Goal: Information Seeking & Learning: Learn about a topic

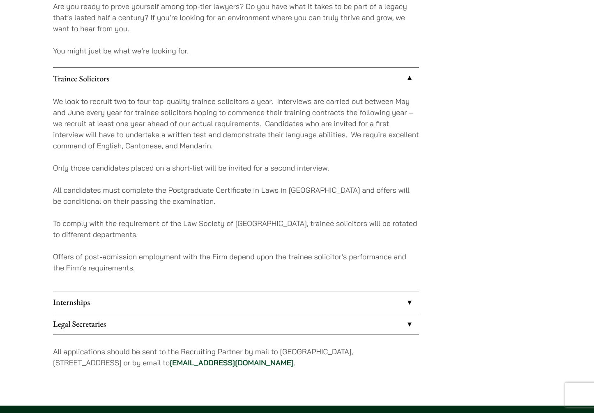
scroll to position [699, 0]
click at [219, 108] on p "We look to recruit two to four top-quality trainee solicitors a year. Interview…" at bounding box center [236, 123] width 366 height 55
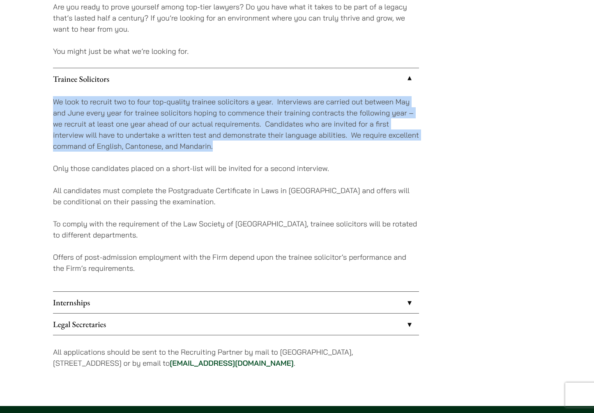
drag, startPoint x: 51, startPoint y: 97, endPoint x: 225, endPoint y: 146, distance: 181.2
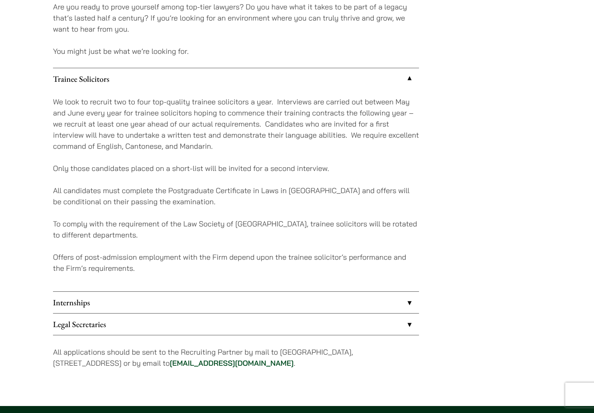
click at [223, 146] on p "We look to recruit two to four top-quality trainee solicitors a year. Interview…" at bounding box center [236, 123] width 366 height 55
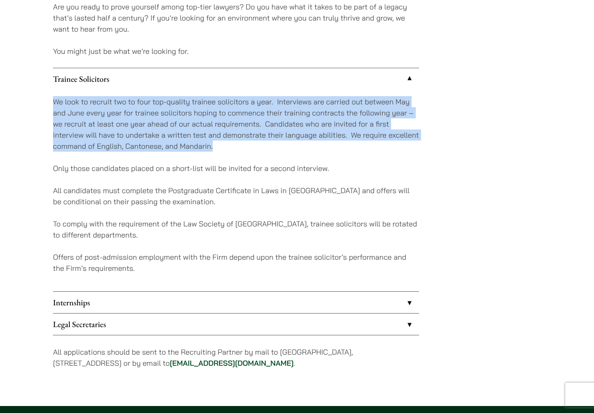
drag, startPoint x: 213, startPoint y: 146, endPoint x: 48, endPoint y: 102, distance: 170.4
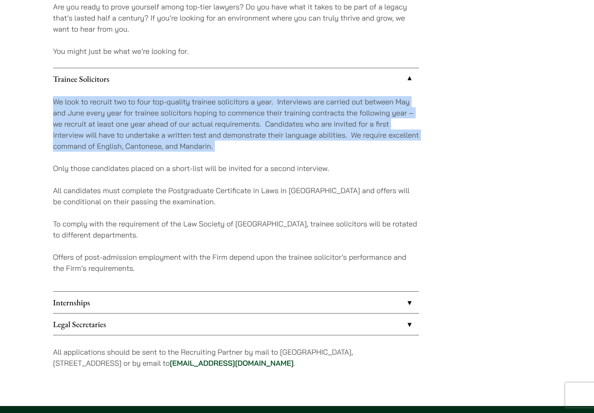
drag, startPoint x: 49, startPoint y: 99, endPoint x: 215, endPoint y: 152, distance: 174.5
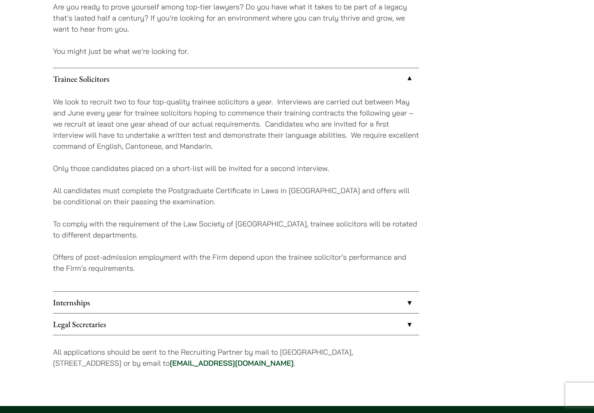
click at [215, 151] on p "We look to recruit two to four top-quality trainee solicitors a year. Interview…" at bounding box center [236, 123] width 366 height 55
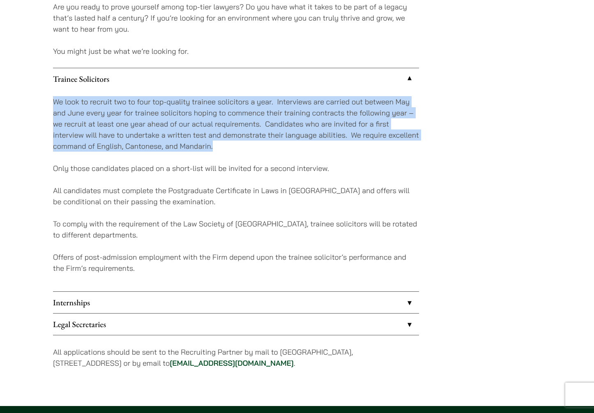
drag, startPoint x: 219, startPoint y: 150, endPoint x: 47, endPoint y: 99, distance: 179.9
drag, startPoint x: 48, startPoint y: 97, endPoint x: 233, endPoint y: 154, distance: 194.2
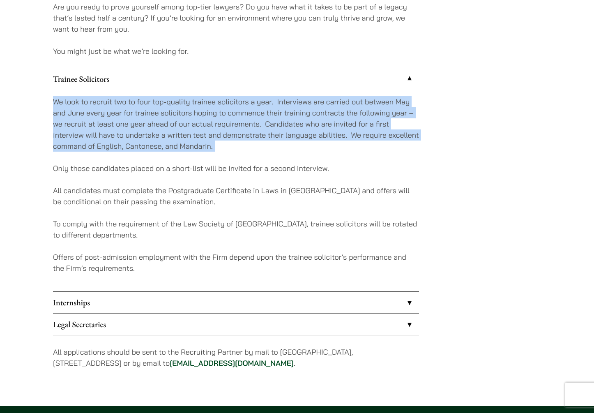
click at [233, 154] on div "We look to recruit two to four top-quality trainee solicitors a year. Interview…" at bounding box center [236, 191] width 366 height 202
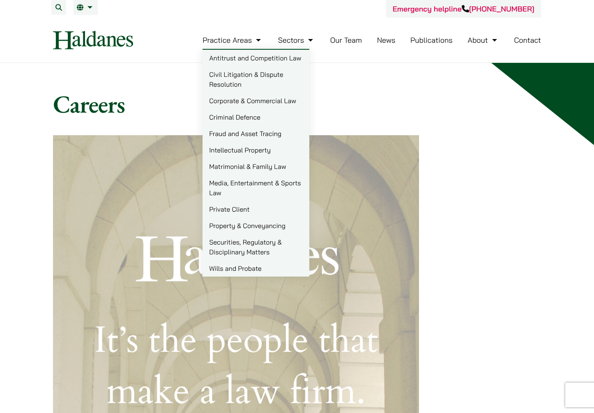
scroll to position [2, 0]
